Goal: Task Accomplishment & Management: Manage account settings

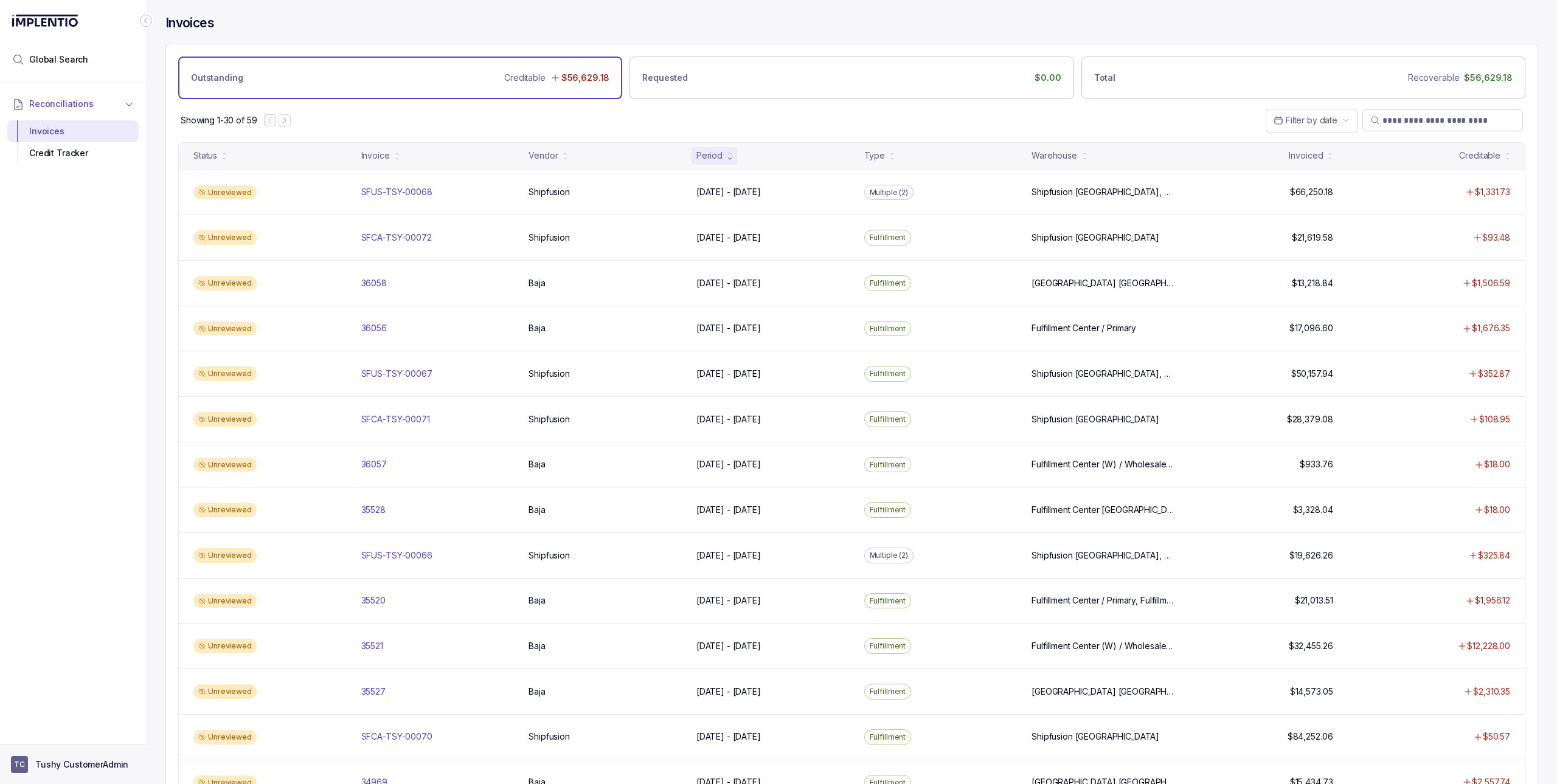
click at [46, 757] on button "TC Tushy CustomerAdmin" at bounding box center [72, 765] width 124 height 17
click at [111, 738] on p "Logout" at bounding box center [80, 739] width 101 height 12
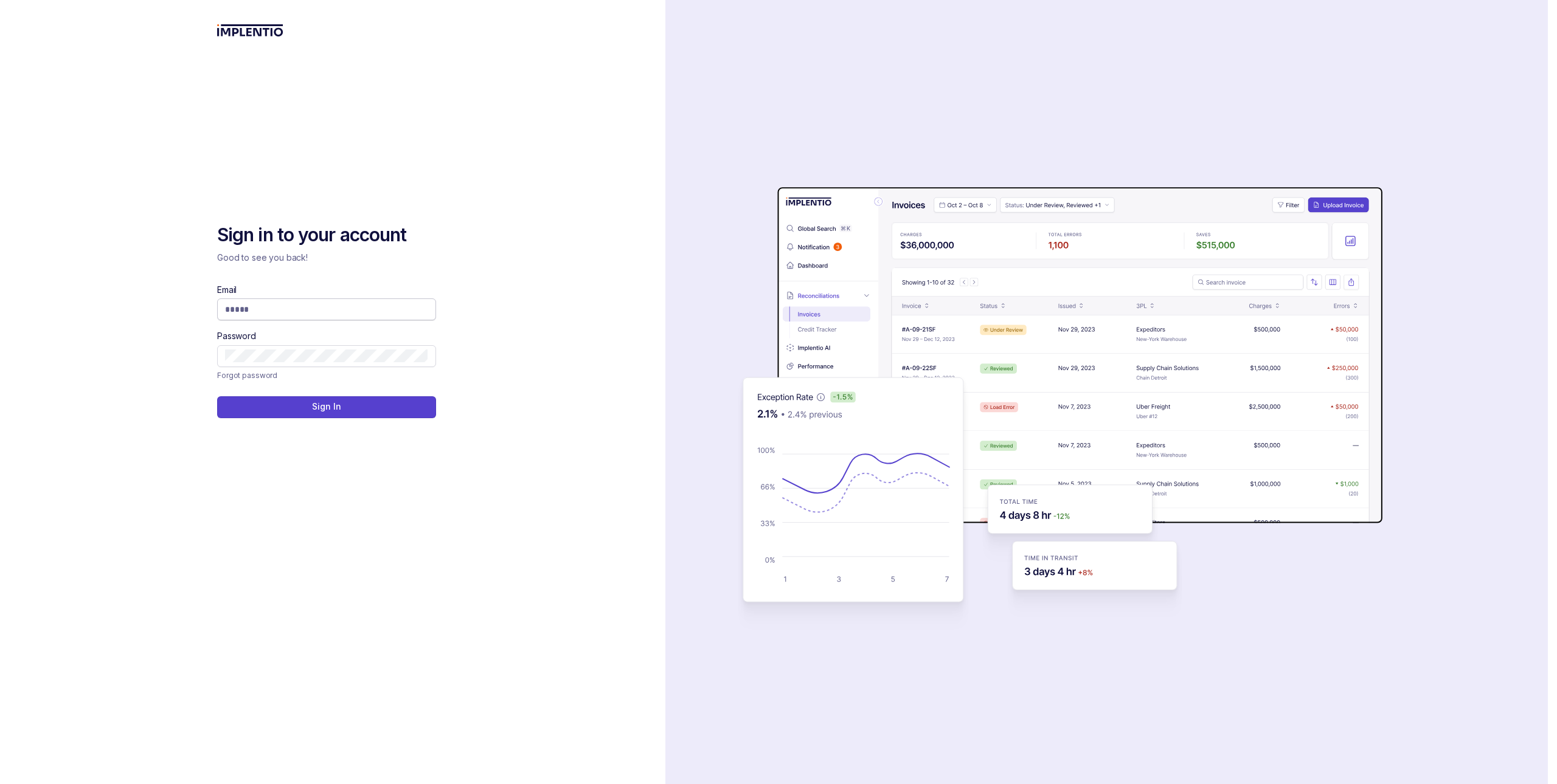
click at [360, 301] on span at bounding box center [327, 309] width 219 height 22
click at [360, 320] on span at bounding box center [327, 309] width 219 height 22
click at [359, 315] on input "Email" at bounding box center [326, 310] width 203 height 12
type input "**********"
click at [369, 413] on button "Sign In" at bounding box center [327, 407] width 219 height 22
